Goal: Information Seeking & Learning: Find specific page/section

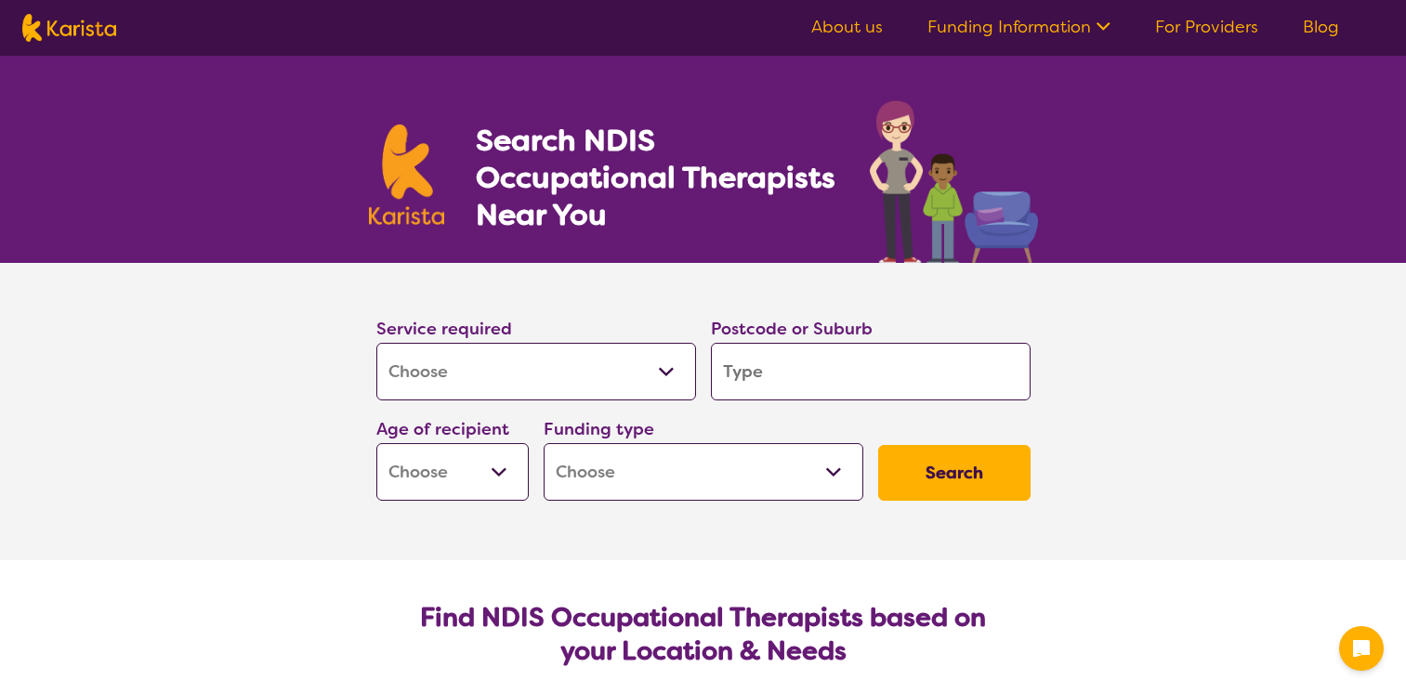
select select "[MEDICAL_DATA]"
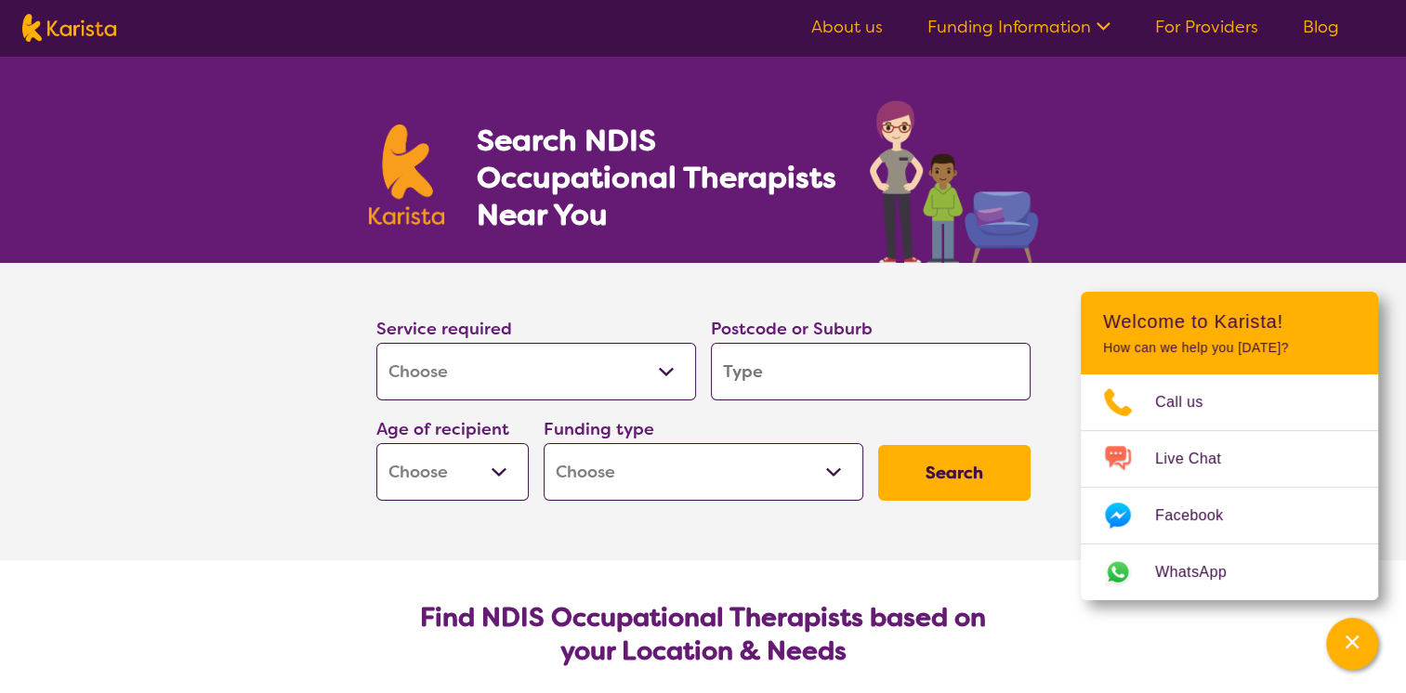
click at [772, 376] on input "search" at bounding box center [871, 372] width 320 height 58
type input "3"
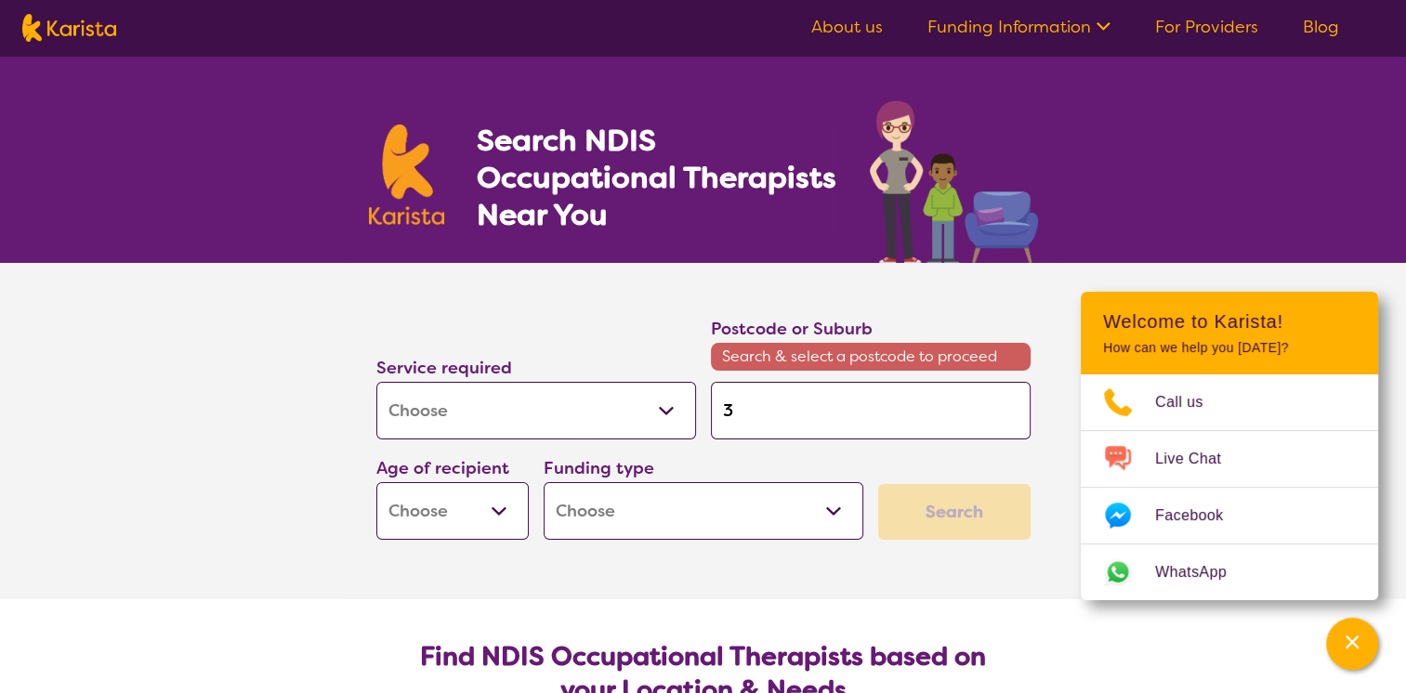
type input "38"
type input "380"
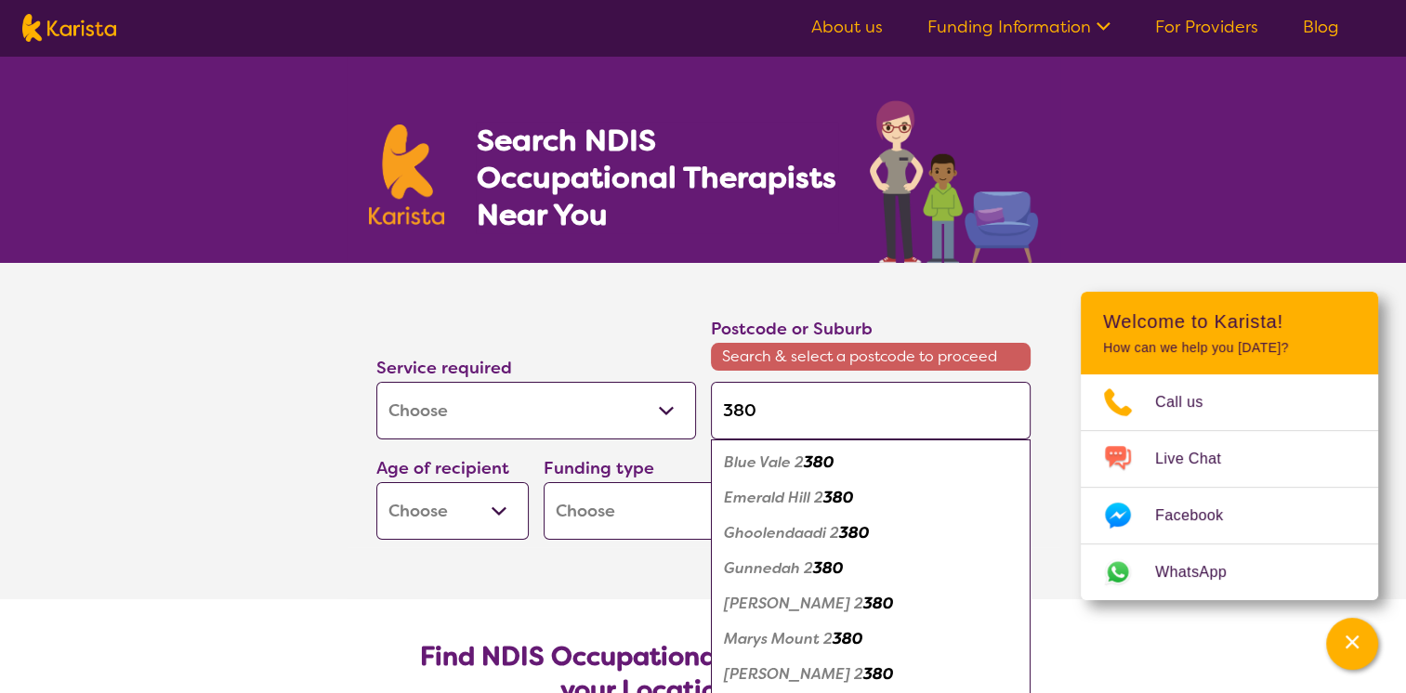
type input "3805"
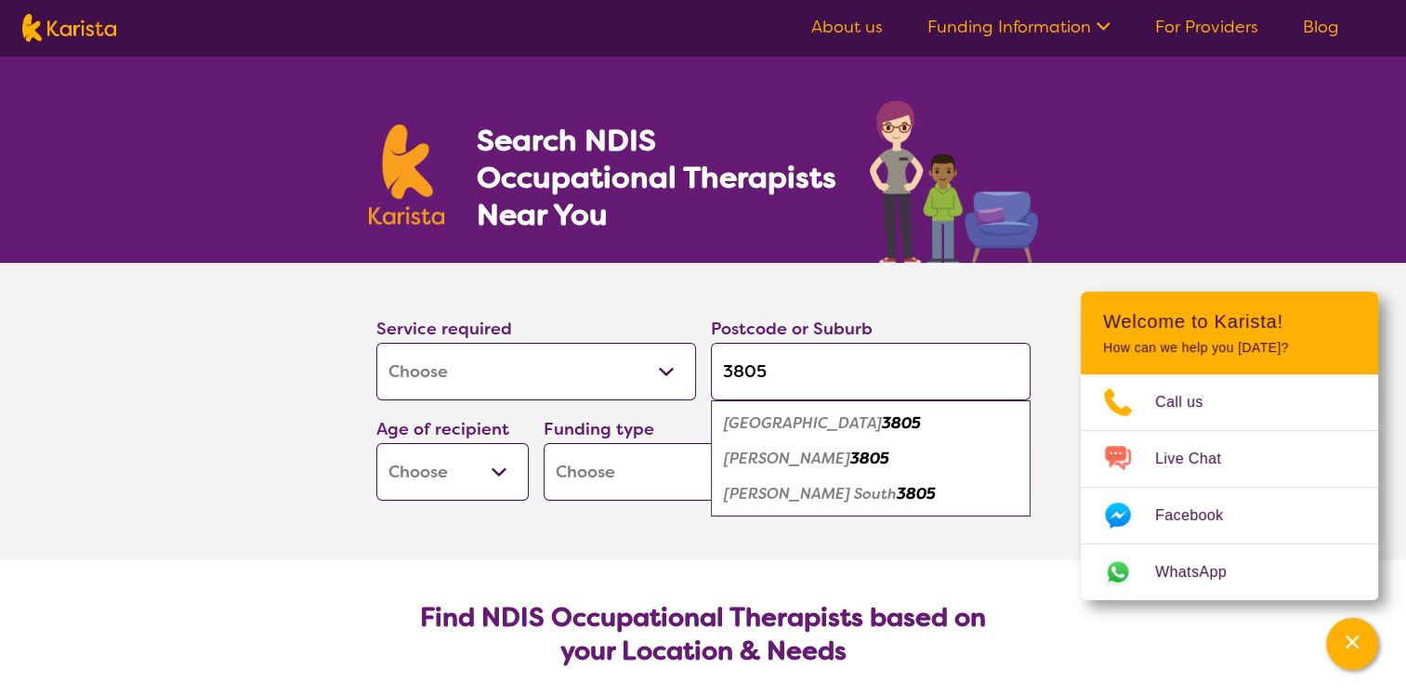
type input "3805"
click at [851, 458] on em "3805" at bounding box center [870, 459] width 39 height 20
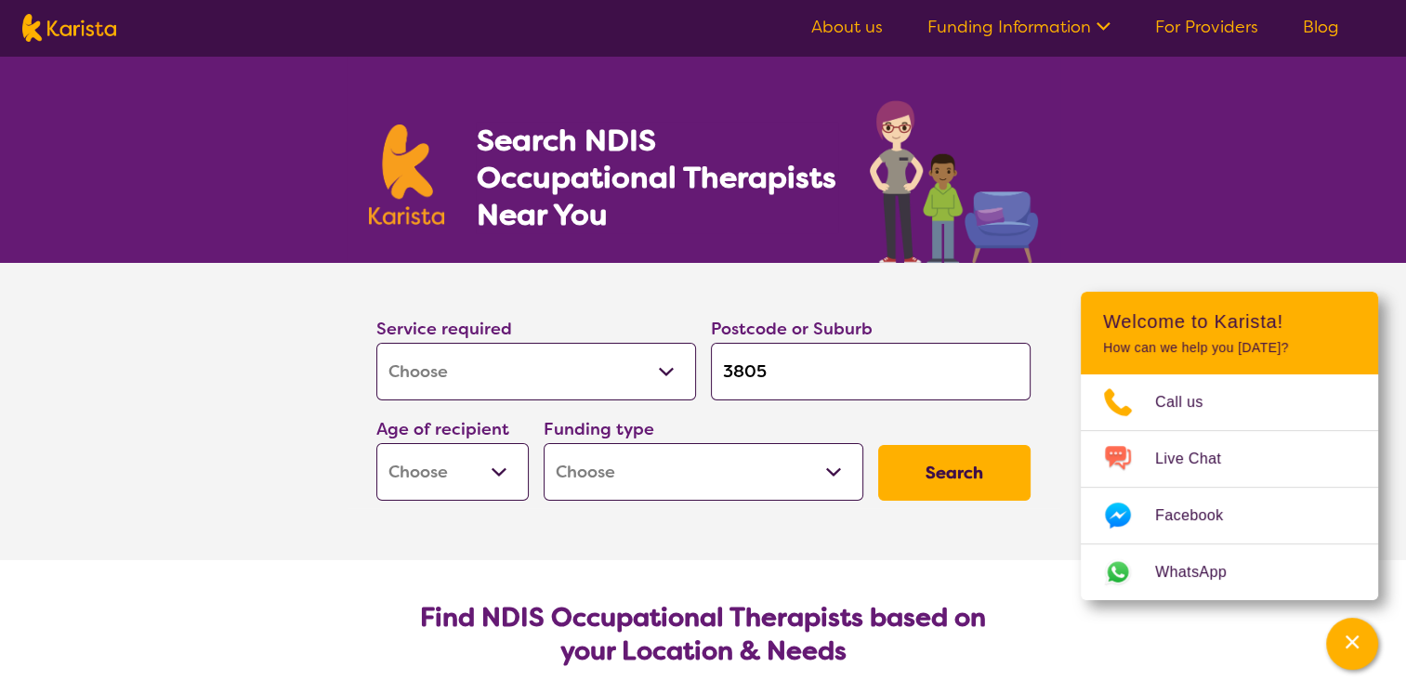
click at [490, 470] on select "Early Childhood - 0 to 9 Child - 10 to 11 Adolescent - 12 to 17 Adult - 18 to 6…" at bounding box center [452, 472] width 152 height 58
select select "AD"
click at [376, 443] on select "Early Childhood - 0 to 9 Child - 10 to 11 Adolescent - 12 to 17 Adult - 18 to 6…" at bounding box center [452, 472] width 152 height 58
select select "AD"
click at [829, 478] on select "Home Care Package (HCP) National Disability Insurance Scheme (NDIS) I don't know" at bounding box center [704, 472] width 320 height 58
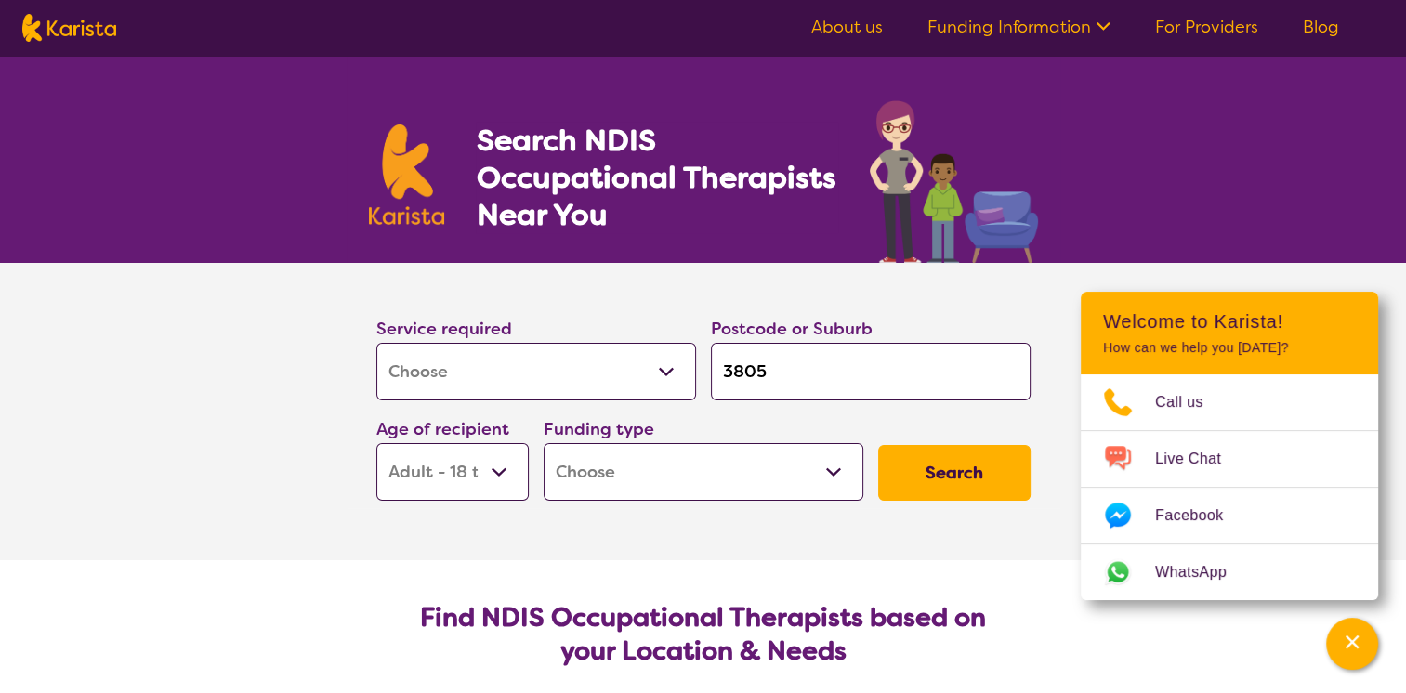
select select "NDIS"
click at [544, 443] on select "Home Care Package (HCP) National Disability Insurance Scheme (NDIS) I don't know" at bounding box center [704, 472] width 320 height 58
select select "NDIS"
click at [971, 477] on button "Search" at bounding box center [954, 473] width 152 height 56
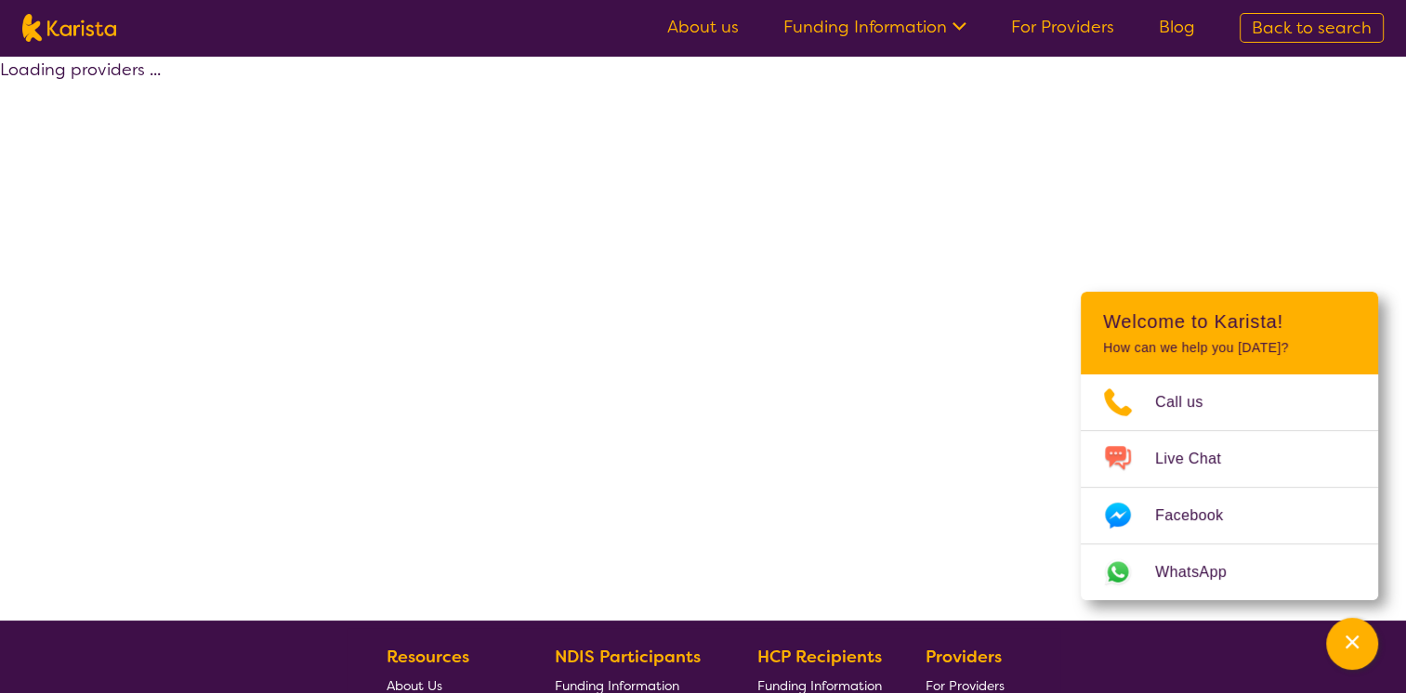
select select "by_score"
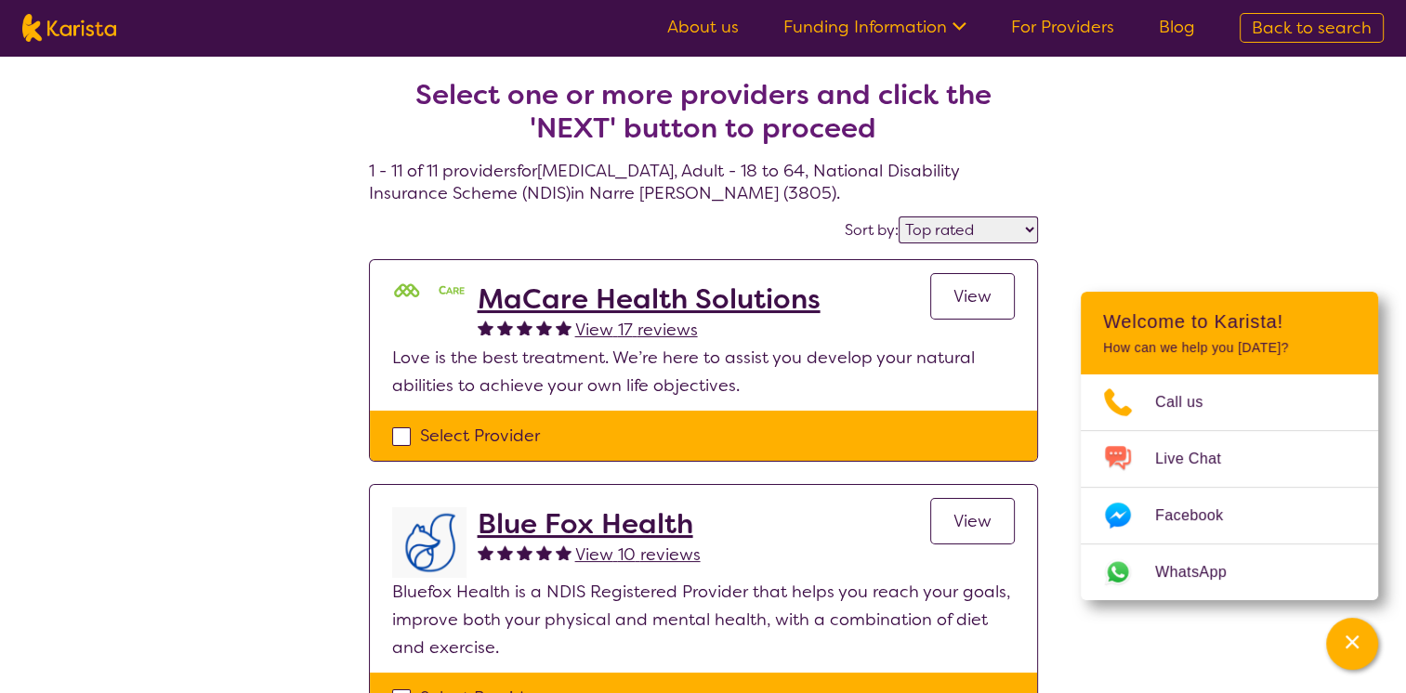
click at [1085, 33] on link "For Providers" at bounding box center [1062, 27] width 103 height 22
